Goal: Task Accomplishment & Management: Use online tool/utility

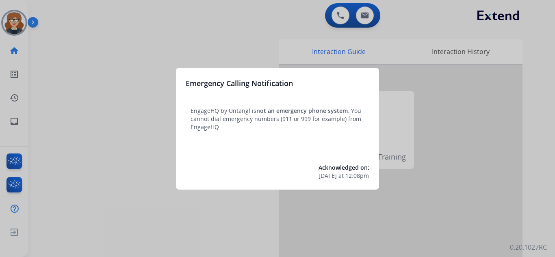
click at [11, 20] on div at bounding box center [277, 128] width 555 height 257
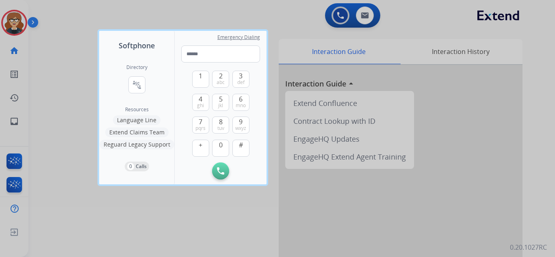
click at [20, 18] on div at bounding box center [277, 128] width 555 height 257
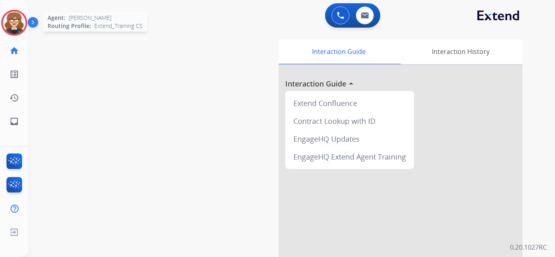
click at [19, 22] on img at bounding box center [14, 22] width 23 height 23
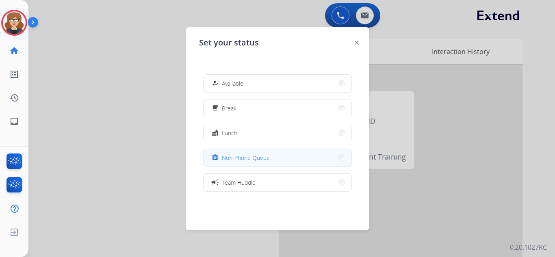
click at [256, 156] on span "Non-Phone Queue" at bounding box center [246, 158] width 48 height 9
